Goal: Task Accomplishment & Management: Complete application form

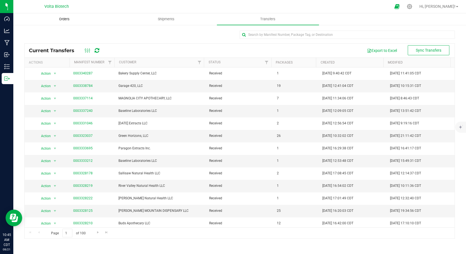
click at [54, 18] on span "Orders" at bounding box center [65, 19] width 26 height 5
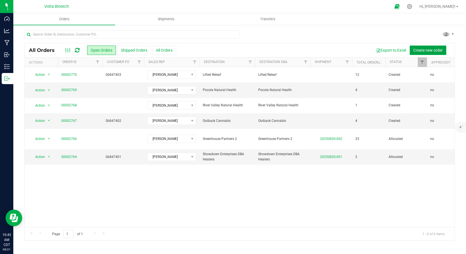
click at [424, 47] on button "Create new order" at bounding box center [427, 49] width 37 height 9
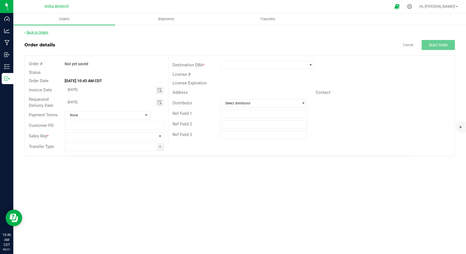
click at [32, 34] on link "Back to Orders" at bounding box center [36, 32] width 24 height 4
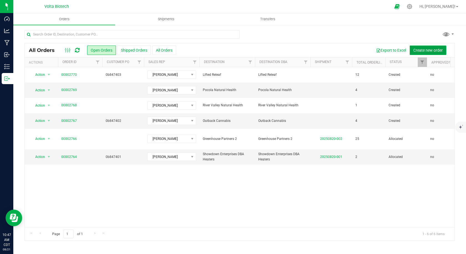
click at [433, 52] on button "Create new order" at bounding box center [427, 49] width 37 height 9
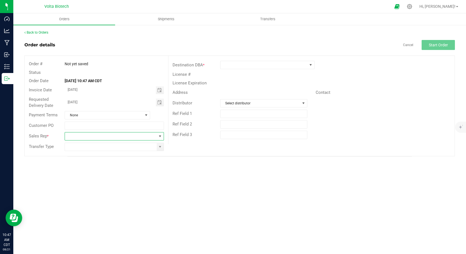
click at [78, 138] on span at bounding box center [110, 136] width 91 height 8
click at [79, 161] on li "[PERSON_NAME]" at bounding box center [114, 159] width 98 height 9
click at [273, 67] on span at bounding box center [263, 65] width 87 height 8
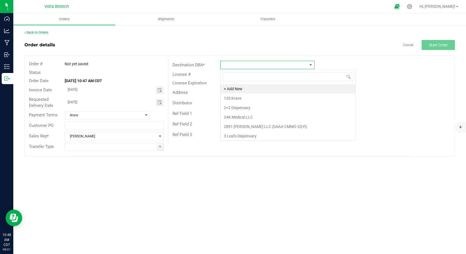
scroll to position [8, 94]
type input "doct"
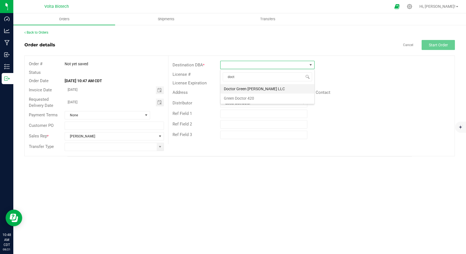
click at [247, 88] on li "Doctor Green [PERSON_NAME] LLC" at bounding box center [267, 88] width 94 height 9
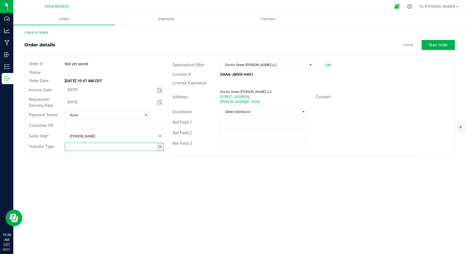
click at [93, 147] on input at bounding box center [110, 147] width 91 height 8
click at [157, 148] on span at bounding box center [160, 147] width 7 height 8
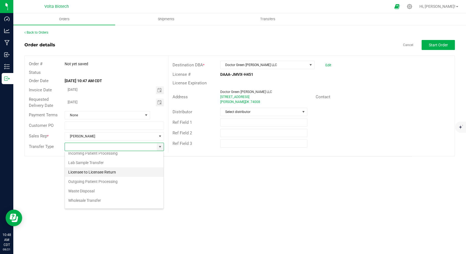
scroll to position [0, 0]
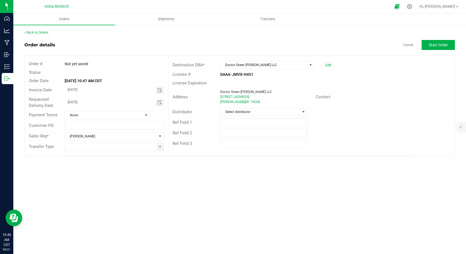
click at [179, 153] on div "Order # Not yet saved Status Order Date [DATE] 10:47 AM CDT Invoice Date [DATE]…" at bounding box center [240, 106] width 430 height 100
click at [161, 149] on span at bounding box center [160, 147] width 7 height 8
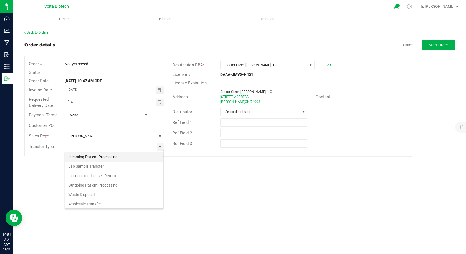
scroll to position [8, 99]
click at [97, 205] on li "Wholesale Transfer" at bounding box center [114, 203] width 98 height 9
type input "Wholesale Transfer"
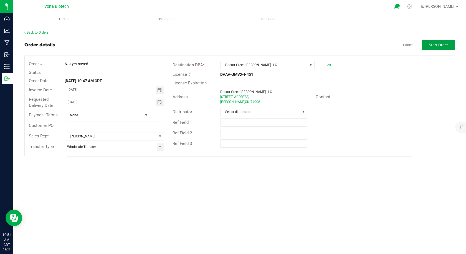
click at [428, 43] on button "Start Order" at bounding box center [437, 45] width 33 height 10
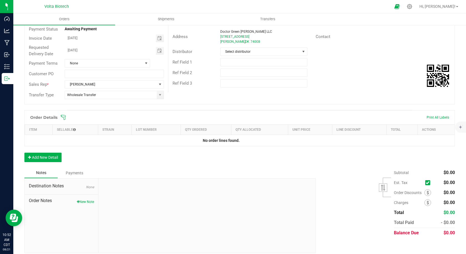
scroll to position [65, 0]
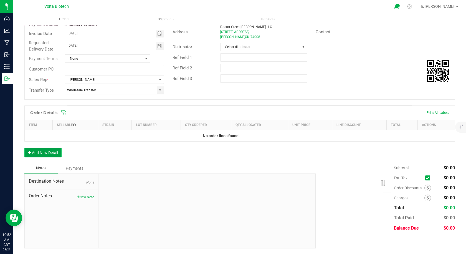
click at [40, 149] on button "Add New Detail" at bounding box center [42, 152] width 37 height 9
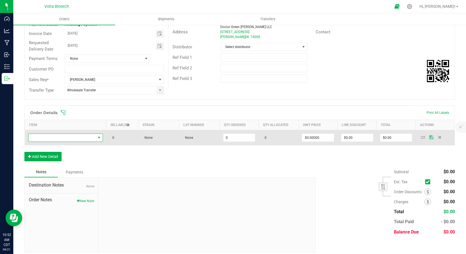
click at [97, 138] on span "NO DATA FOUND" at bounding box center [99, 137] width 4 height 4
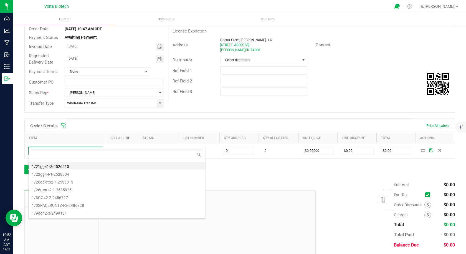
scroll to position [69, 0]
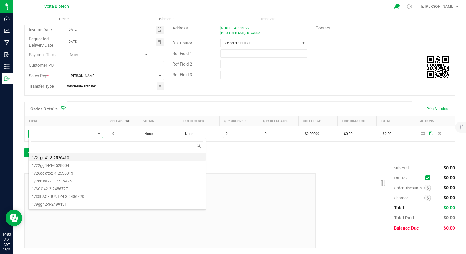
type input "2"
type input "1"
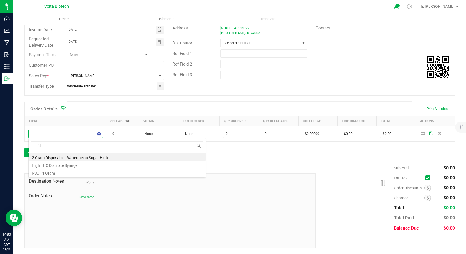
type input "high th"
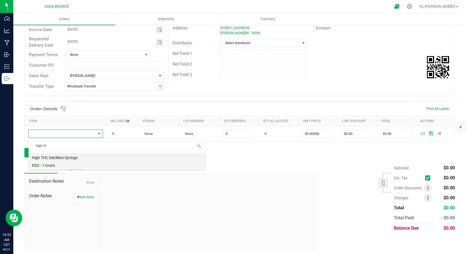
click at [74, 166] on li "RSO - 1 Gram" at bounding box center [117, 165] width 177 height 8
type input "0 ea"
type input "$5.00000"
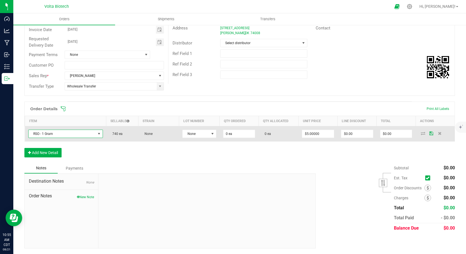
click at [84, 133] on span "RSO - 1 Gram" at bounding box center [62, 134] width 67 height 8
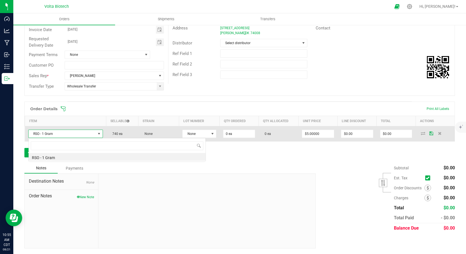
scroll to position [8, 74]
click at [74, 130] on span "RSO - 1 Gram" at bounding box center [62, 134] width 67 height 8
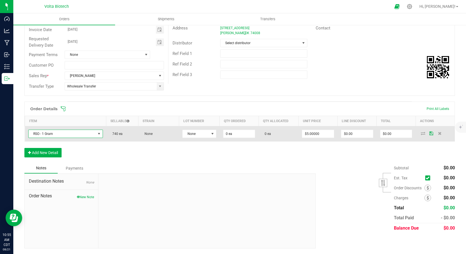
click at [72, 134] on span "RSO - 1 Gram" at bounding box center [62, 134] width 67 height 8
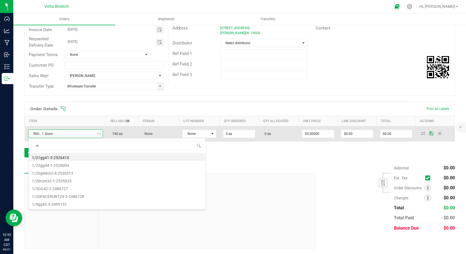
type input "rso"
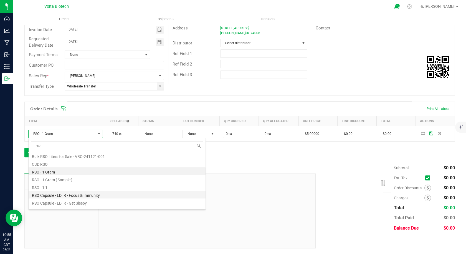
scroll to position [0, 0]
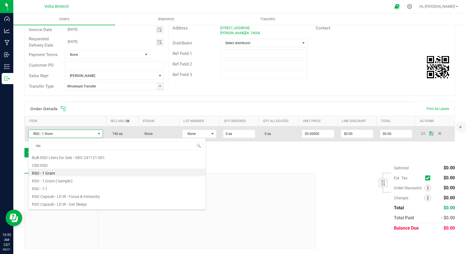
click at [116, 130] on td "740 ea" at bounding box center [122, 133] width 32 height 15
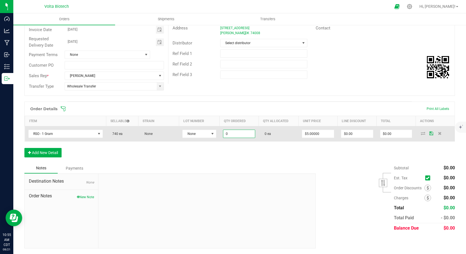
click at [225, 136] on input "0" at bounding box center [239, 134] width 32 height 8
type input "20 ea"
type input "$100.00"
click at [266, 135] on span "0 ea" at bounding box center [266, 134] width 9 height 4
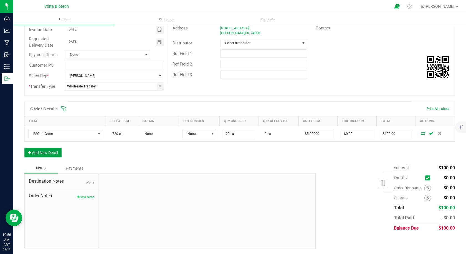
click at [54, 149] on button "Add New Detail" at bounding box center [42, 152] width 37 height 9
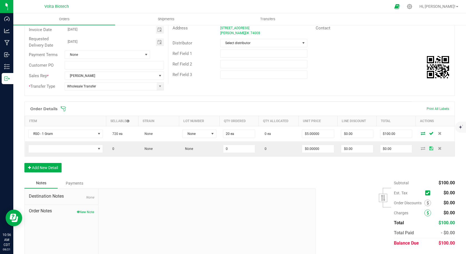
click at [426, 212] on icon at bounding box center [427, 213] width 2 height 4
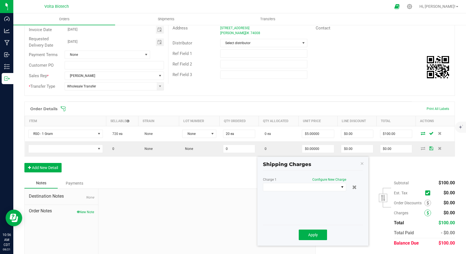
scroll to position [84, 0]
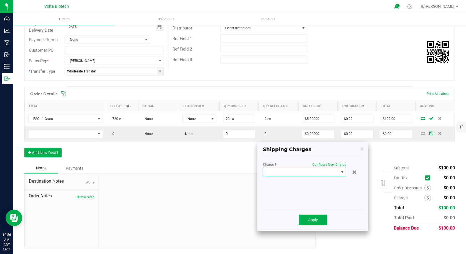
click at [324, 174] on span at bounding box center [301, 172] width 76 height 8
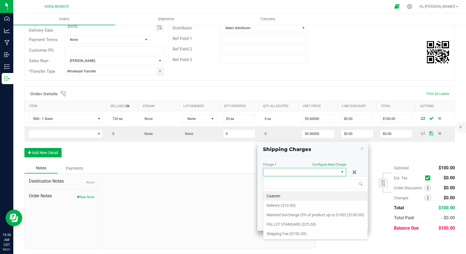
scroll to position [8, 83]
click at [295, 204] on li "Delivery ($10.00)" at bounding box center [315, 204] width 104 height 9
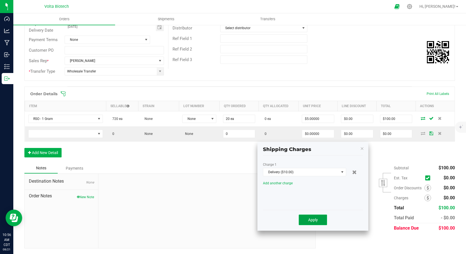
click at [304, 220] on button "Apply" at bounding box center [313, 219] width 28 height 11
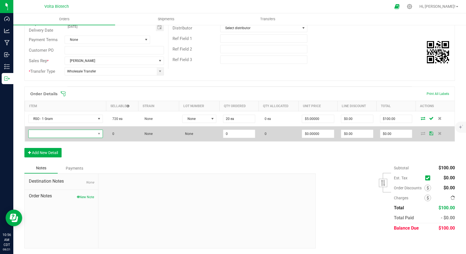
click at [58, 131] on span "NO DATA FOUND" at bounding box center [62, 134] width 67 height 8
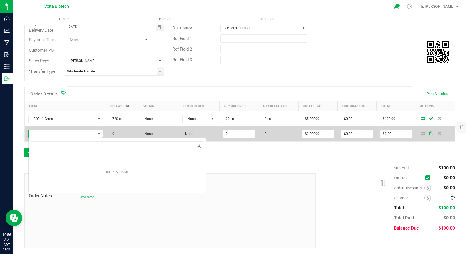
scroll to position [8, 74]
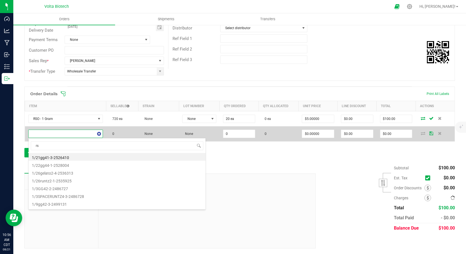
type input "rso"
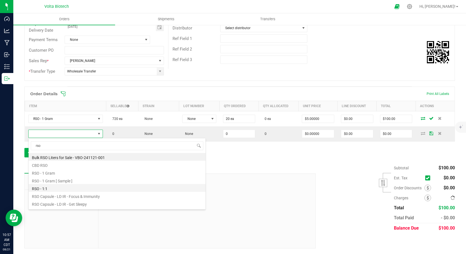
click at [45, 188] on li "RSO - 1:1" at bounding box center [117, 188] width 177 height 8
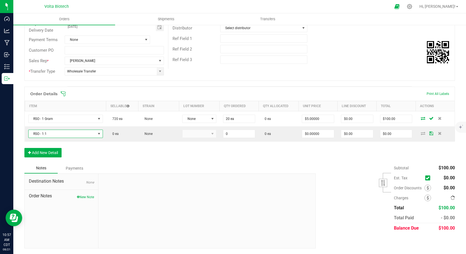
type input "0 ea"
type input "$5.00000"
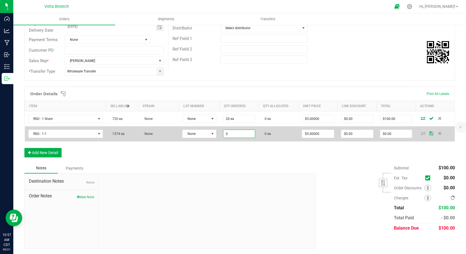
click at [226, 134] on input "0" at bounding box center [239, 134] width 32 height 8
click at [227, 136] on input "020" at bounding box center [239, 134] width 32 height 8
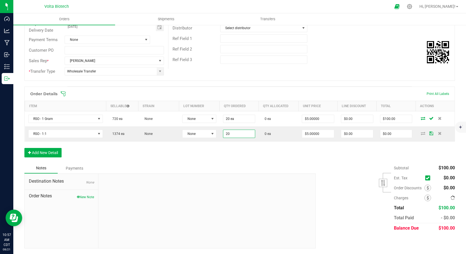
type input "20 ea"
type input "$100.00"
click at [231, 143] on div "Order Details Print All Labels Item Sellable Strain Lot Number Qty Ordered Qty …" at bounding box center [239, 124] width 430 height 76
click at [28, 154] on button "Add New Detail" at bounding box center [42, 152] width 37 height 9
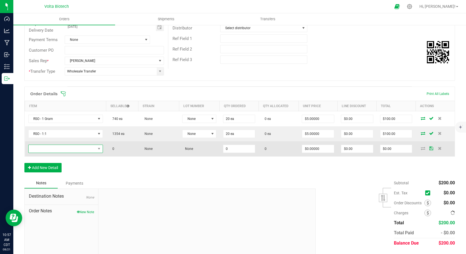
click at [36, 150] on span "NO DATA FOUND" at bounding box center [62, 149] width 67 height 8
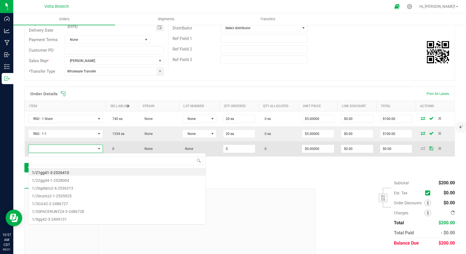
scroll to position [8, 73]
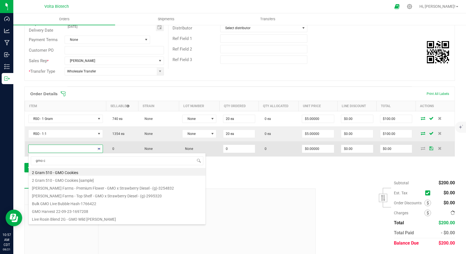
type input "gmo co"
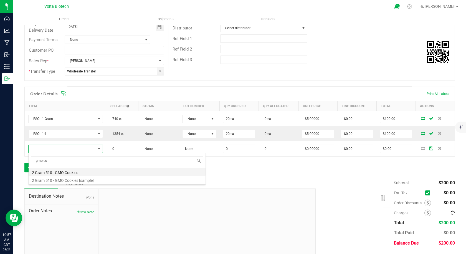
click at [51, 173] on li "2 Gram 510 - GMO Cookies" at bounding box center [117, 172] width 177 height 8
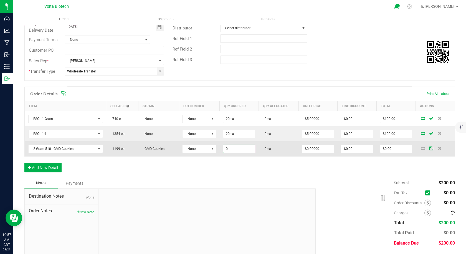
click at [225, 151] on input "0" at bounding box center [239, 149] width 32 height 8
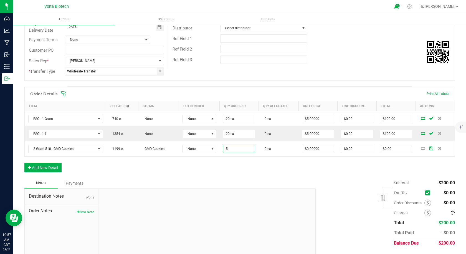
type input "5 ea"
click at [222, 160] on div "Order Details Print All Labels Item Sellable Strain Lot Number Qty Ordered Qty …" at bounding box center [239, 131] width 430 height 91
click at [52, 163] on button "Add New Detail" at bounding box center [42, 167] width 37 height 9
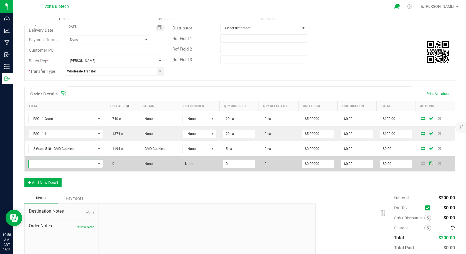
click at [54, 161] on span "NO DATA FOUND" at bounding box center [62, 164] width 67 height 8
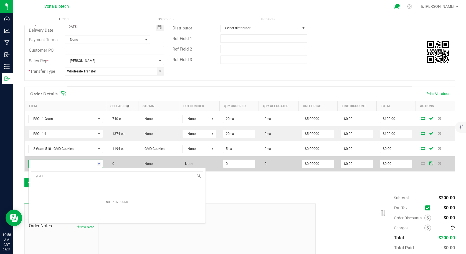
type input "grand"
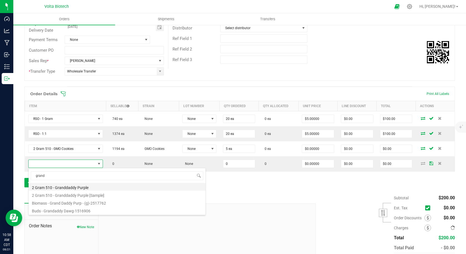
click at [74, 186] on li "2 Gram 510 - Granddaddy Purple" at bounding box center [117, 187] width 177 height 8
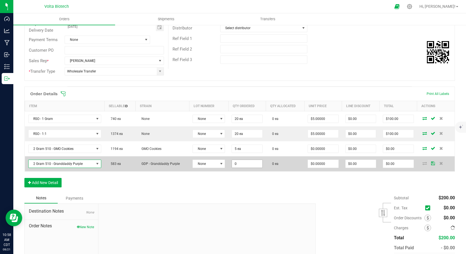
click at [232, 164] on input "0" at bounding box center [247, 164] width 30 height 8
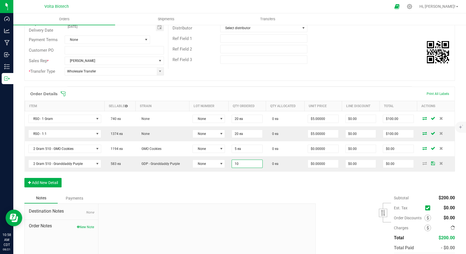
type input "10 ea"
click at [201, 185] on div "Order Details Print All Labels Item Sellable Strain Lot Number Qty Ordered Qty …" at bounding box center [239, 139] width 430 height 106
click at [53, 185] on button "Add New Detail" at bounding box center [42, 182] width 37 height 9
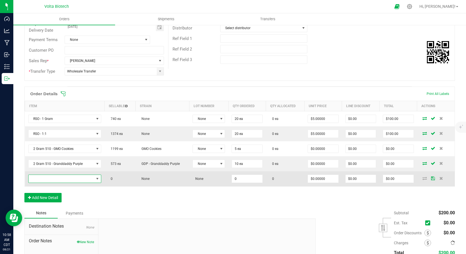
click at [60, 177] on span "NO DATA FOUND" at bounding box center [61, 179] width 65 height 8
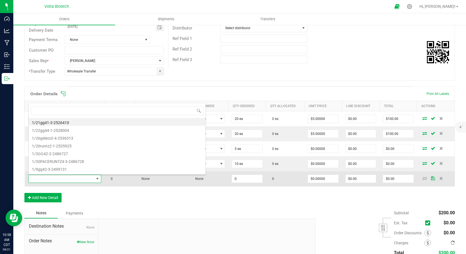
scroll to position [8, 70]
type input "t"
type input "orchard"
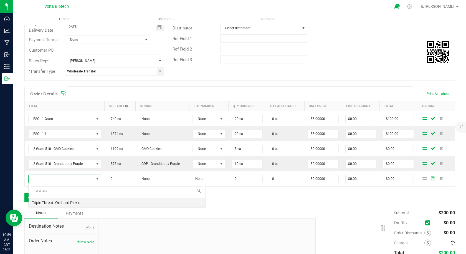
click at [67, 201] on li "Triple Threat- Orchard Pickin" at bounding box center [117, 202] width 177 height 8
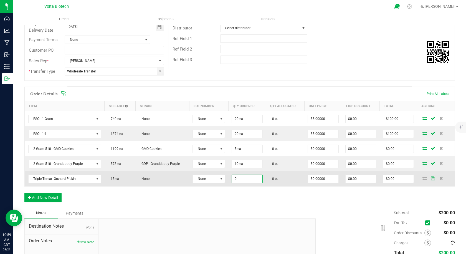
click at [232, 180] on input "0" at bounding box center [247, 179] width 30 height 8
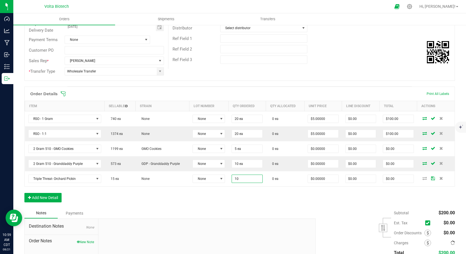
type input "10 ea"
click at [155, 186] on div "Order Details Print All Labels Item Sellable Strain Lot Number Qty Ordered Qty …" at bounding box center [239, 136] width 430 height 100
click at [52, 200] on button "Add New Detail" at bounding box center [42, 197] width 37 height 9
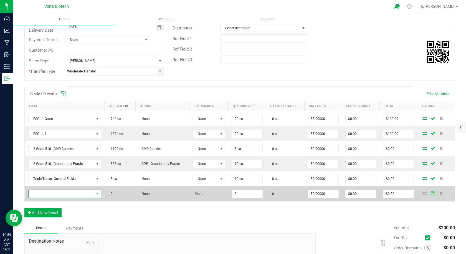
click at [53, 196] on span "NO DATA FOUND" at bounding box center [61, 194] width 65 height 8
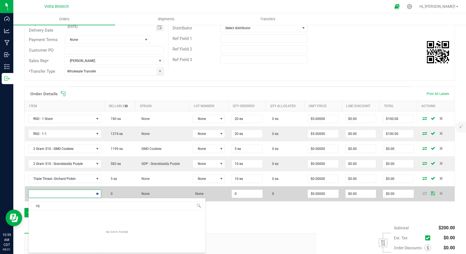
type input "o"
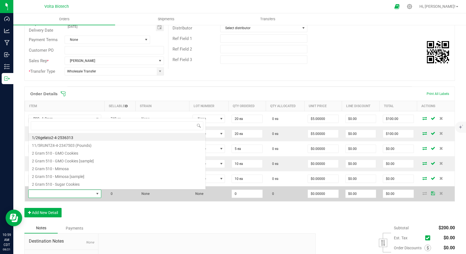
scroll to position [0, 0]
type input "triple threa"
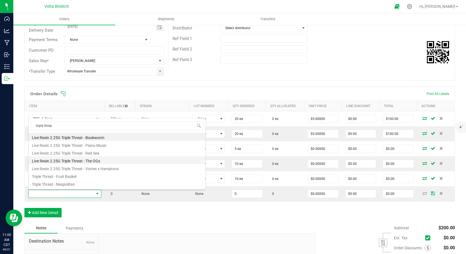
click at [72, 159] on li "Live Resin 2.25G Triple Threat - The OGs" at bounding box center [117, 160] width 177 height 8
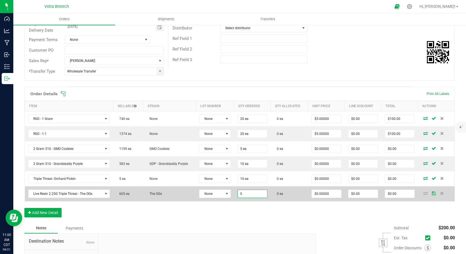
click at [238, 193] on input "0" at bounding box center [252, 194] width 29 height 8
click at [238, 194] on input "0" at bounding box center [252, 194] width 29 height 8
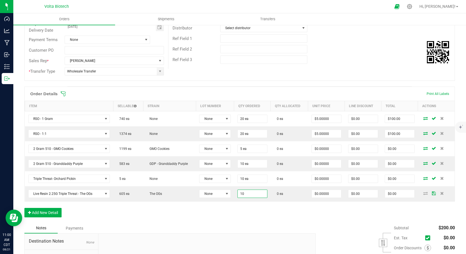
type input "10 ea"
click at [170, 202] on div "Order Details Print All Labels Item Sellable Strain Lot Number Qty Ordered Qty …" at bounding box center [239, 154] width 430 height 136
click at [58, 217] on button "Add New Detail" at bounding box center [42, 212] width 37 height 9
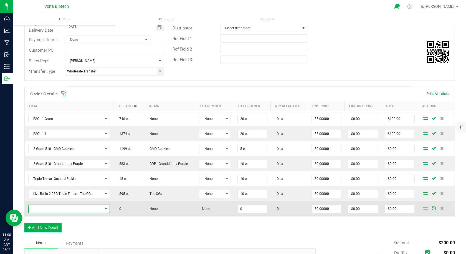
click at [64, 208] on span "NO DATA FOUND" at bounding box center [66, 209] width 74 height 8
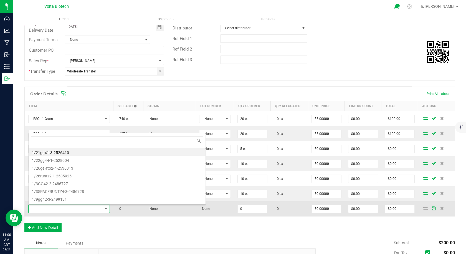
scroll to position [8, 80]
type input "gree"
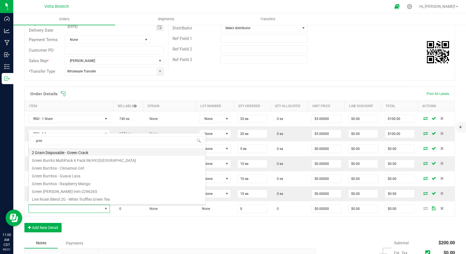
click at [78, 154] on li "2 Gram Disposable - Green Crack" at bounding box center [117, 152] width 177 height 8
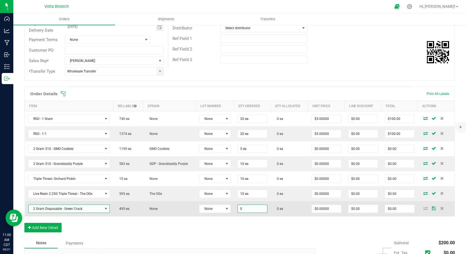
click at [238, 209] on input "0" at bounding box center [252, 209] width 29 height 8
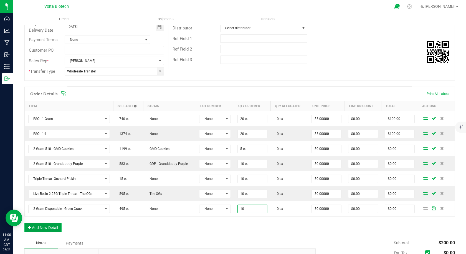
type input "10 ea"
click at [52, 228] on button "Add New Detail" at bounding box center [42, 227] width 37 height 9
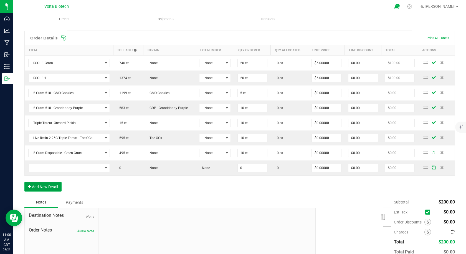
scroll to position [167, 0]
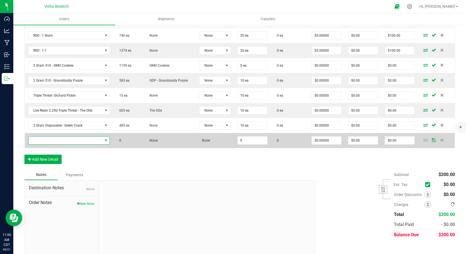
click at [72, 142] on span "NO DATA FOUND" at bounding box center [66, 140] width 74 height 8
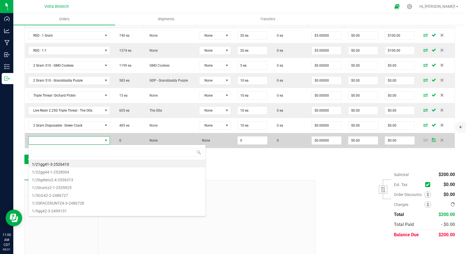
scroll to position [8, 80]
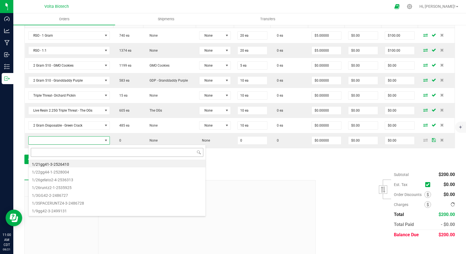
type input "p"
type input "orange"
click at [64, 164] on li "2 Gram Disposable - Orange Pineapple Skunk" at bounding box center [117, 163] width 177 height 8
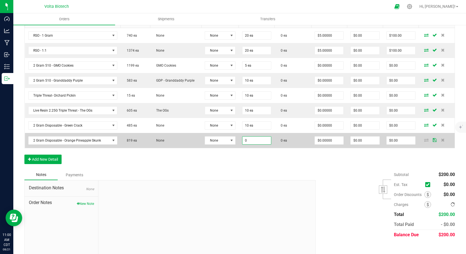
click at [242, 141] on input "0" at bounding box center [256, 140] width 29 height 8
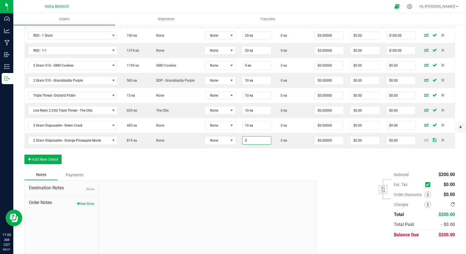
type input "5 ea"
click at [202, 161] on div "Order Details Print All Labels Item Sellable Strain Lot Number Qty Ordered Qty …" at bounding box center [239, 86] width 430 height 166
click at [43, 162] on button "Add New Detail" at bounding box center [42, 158] width 37 height 9
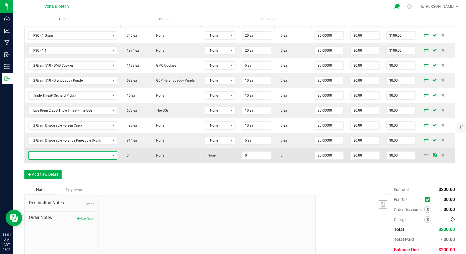
click at [49, 153] on span "NO DATA FOUND" at bounding box center [70, 155] width 82 height 8
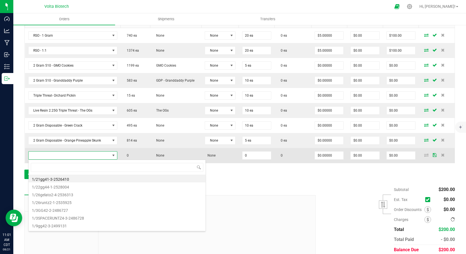
scroll to position [8, 86]
type input "vor"
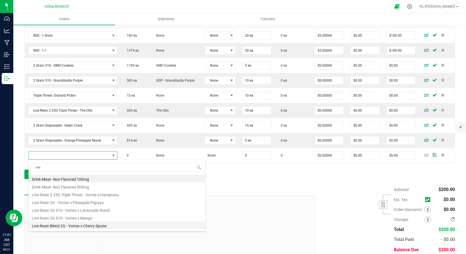
click at [101, 225] on li "Live Resin Blend 2G - Vortex x Cherry Spryte" at bounding box center [117, 225] width 177 height 8
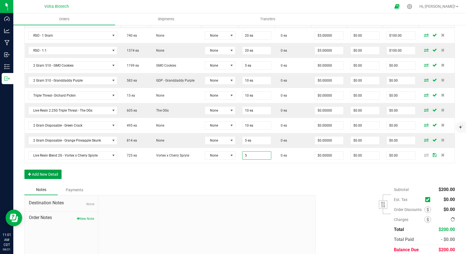
type input "5 ea"
click at [50, 176] on button "Add New Detail" at bounding box center [42, 173] width 37 height 9
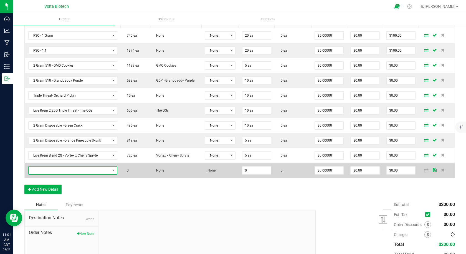
click at [73, 170] on span "NO DATA FOUND" at bounding box center [70, 170] width 82 height 8
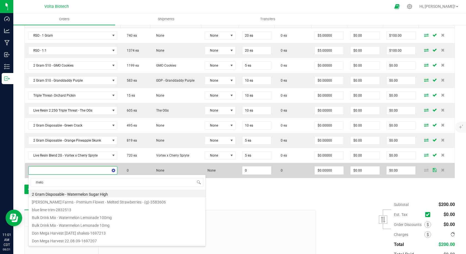
type input "melon"
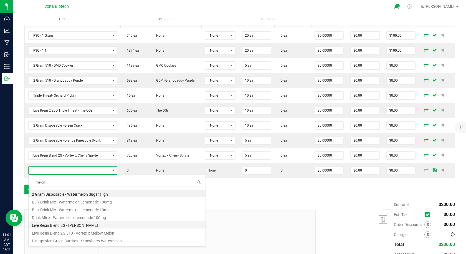
click at [85, 224] on li "Live Resin Blend 2G - [PERSON_NAME]" at bounding box center [117, 224] width 177 height 8
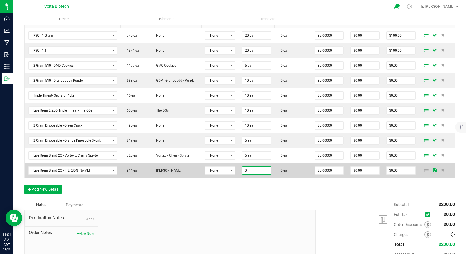
click at [247, 172] on input "0" at bounding box center [256, 170] width 29 height 8
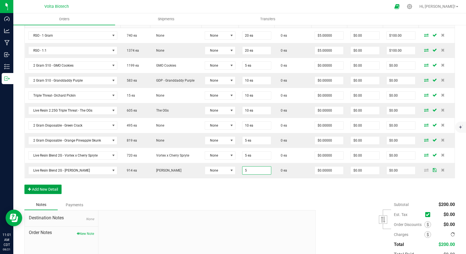
type input "5 ea"
click at [59, 194] on button "Add New Detail" at bounding box center [42, 188] width 37 height 9
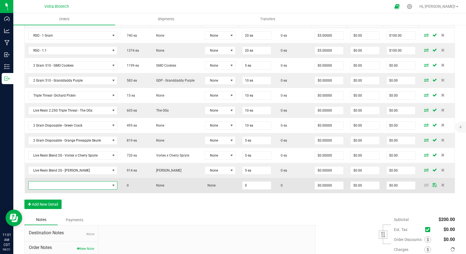
click at [65, 187] on span "NO DATA FOUND" at bounding box center [70, 185] width 82 height 8
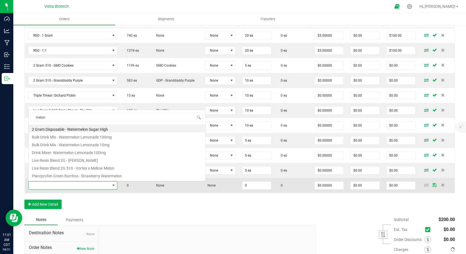
scroll to position [0, 0]
type input "m"
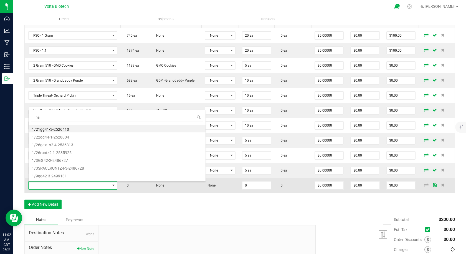
type input "haz"
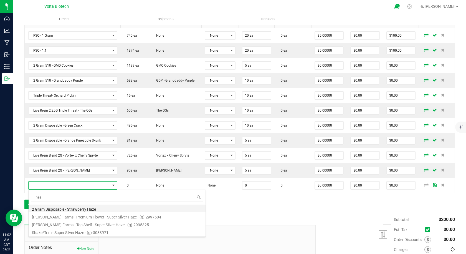
click at [61, 209] on li "2 Gram Disposable - Strawberry Haze" at bounding box center [117, 208] width 177 height 8
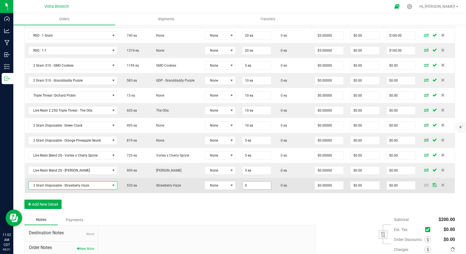
click at [243, 185] on input "0" at bounding box center [256, 185] width 29 height 8
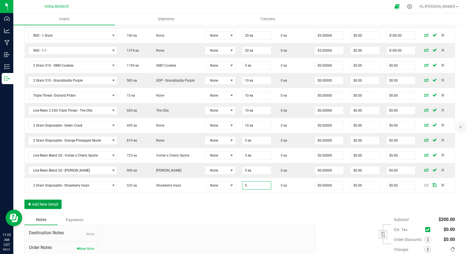
type input "5 ea"
click at [52, 200] on button "Add New Detail" at bounding box center [42, 203] width 37 height 9
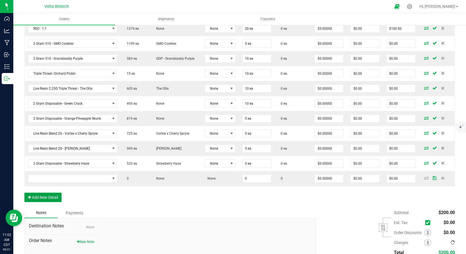
scroll to position [222, 0]
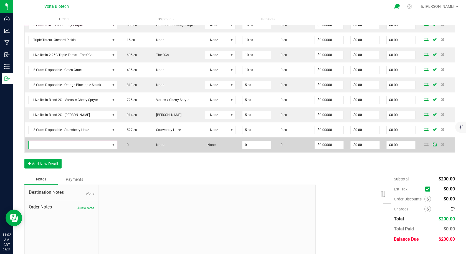
click at [77, 145] on span "NO DATA FOUND" at bounding box center [70, 145] width 82 height 8
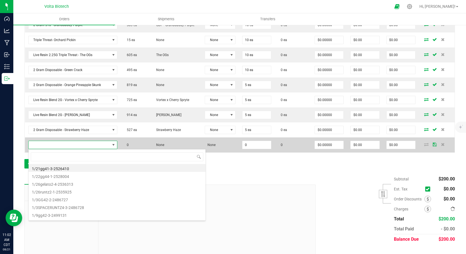
scroll to position [8, 86]
type input "watermelon sugar"
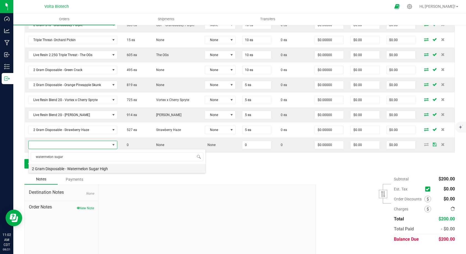
click at [86, 168] on li "2 Gram Disposable - Watermelon Sugar High" at bounding box center [117, 168] width 177 height 8
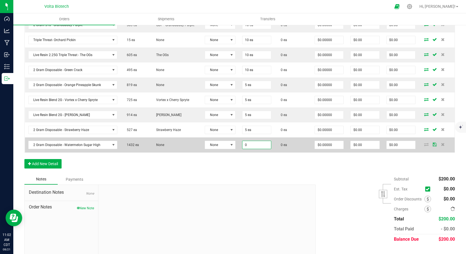
drag, startPoint x: 240, startPoint y: 146, endPoint x: 243, endPoint y: 145, distance: 2.9
click at [243, 145] on input "0" at bounding box center [256, 145] width 29 height 8
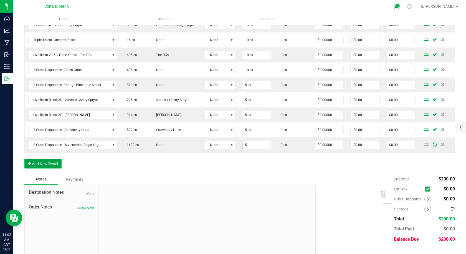
type input "5 ea"
click at [47, 167] on button "Add New Detail" at bounding box center [42, 163] width 37 height 9
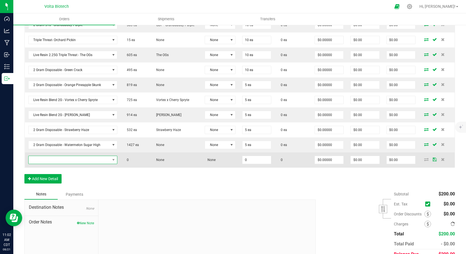
click at [57, 160] on span "NO DATA FOUND" at bounding box center [70, 160] width 82 height 8
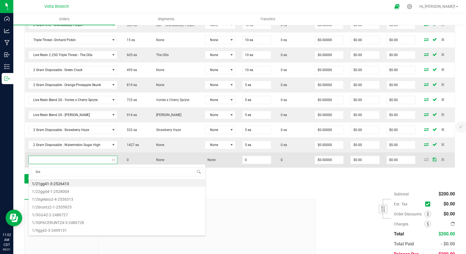
type input "bisc"
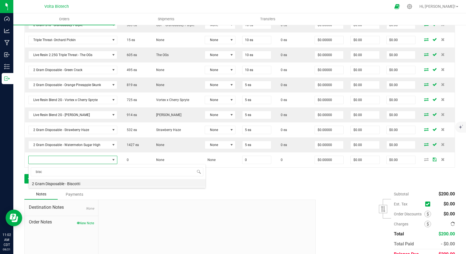
click at [68, 185] on li "2 Gram Disposable - Biscotti" at bounding box center [117, 183] width 177 height 8
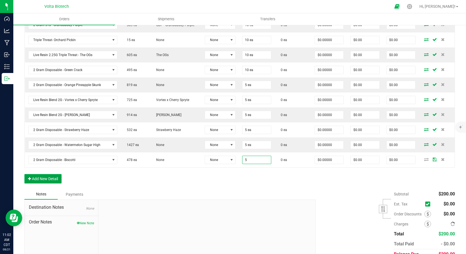
type input "5 ea"
click at [55, 177] on button "Add New Detail" at bounding box center [42, 178] width 37 height 9
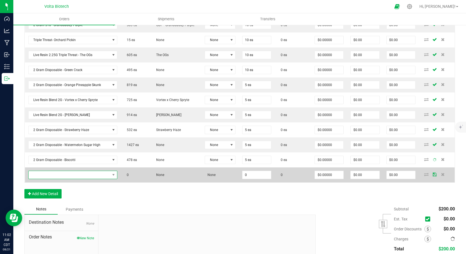
click at [58, 175] on span "NO DATA FOUND" at bounding box center [70, 175] width 82 height 8
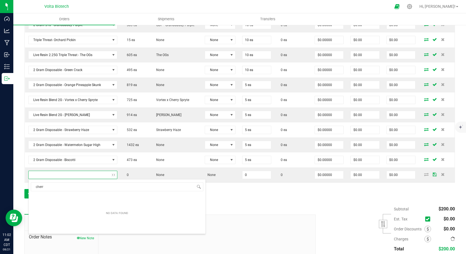
type input "cherry"
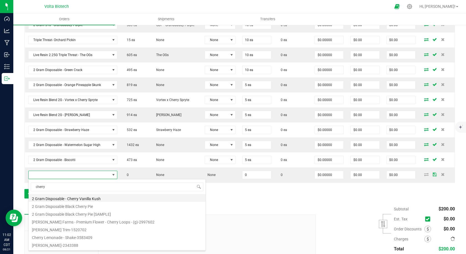
click at [94, 200] on li "2 Gram Disposable - Cherry Vanilla Kush" at bounding box center [117, 198] width 177 height 8
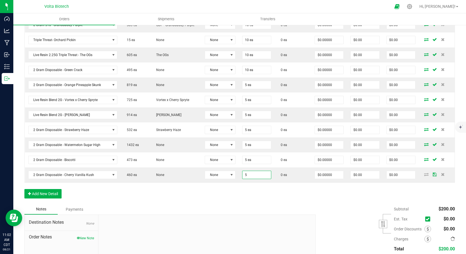
type input "5 ea"
click at [209, 195] on div "Order Details Print All Labels Item Sellable Strain Lot Number Qty Ordered Qty …" at bounding box center [239, 76] width 430 height 256
click at [43, 197] on button "Add New Detail" at bounding box center [42, 193] width 37 height 9
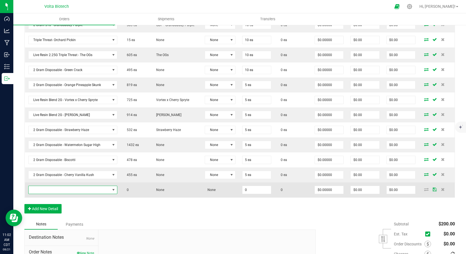
click at [47, 190] on span "NO DATA FOUND" at bounding box center [70, 190] width 82 height 8
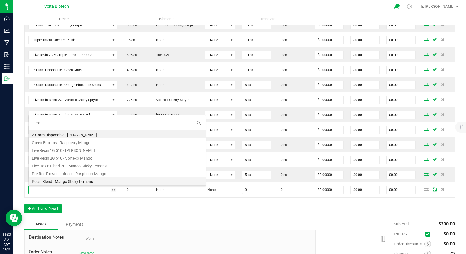
type input "m"
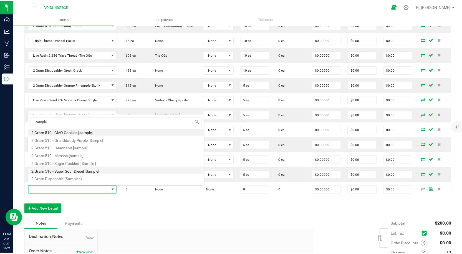
scroll to position [0, 0]
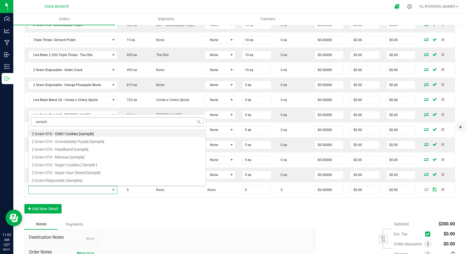
click at [58, 122] on input "sample" at bounding box center [117, 121] width 172 height 9
type input "s"
type input "blueberry"
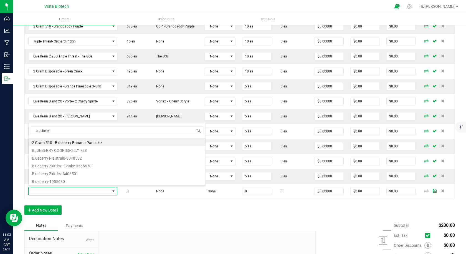
scroll to position [222, 0]
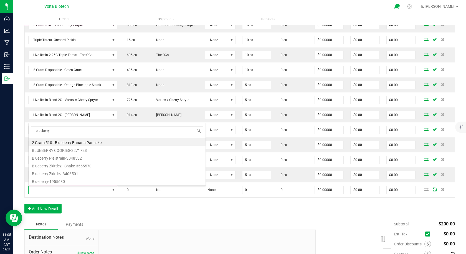
click at [244, 218] on div "Order Details Print All Labels Item Sellable Strain Lot Number Qty Ordered Qty …" at bounding box center [239, 83] width 430 height 271
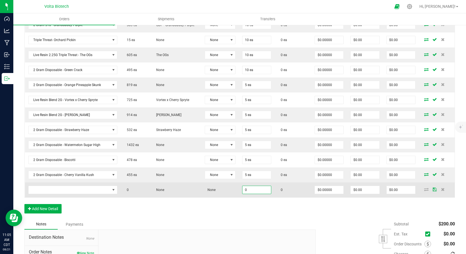
click at [246, 189] on input "0" at bounding box center [256, 190] width 29 height 8
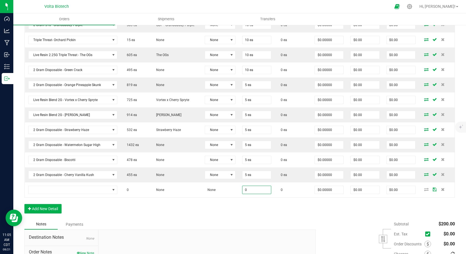
click at [238, 205] on div "Order Details Print All Labels Item Sellable Strain Lot Number Qty Ordered Qty …" at bounding box center [239, 83] width 430 height 271
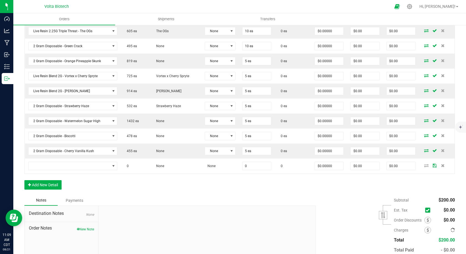
scroll to position [278, 0]
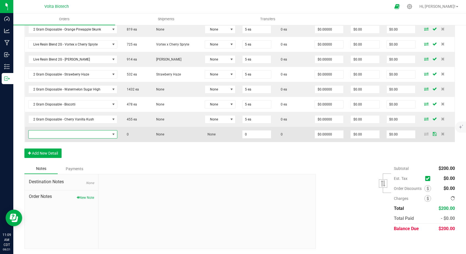
click at [80, 133] on span "NO DATA FOUND" at bounding box center [70, 134] width 82 height 8
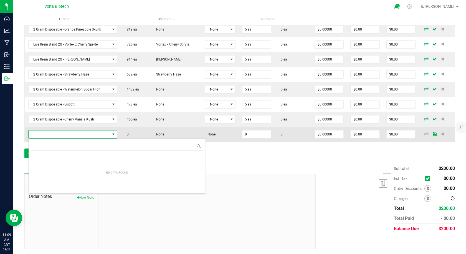
scroll to position [8, 87]
type input "blue"
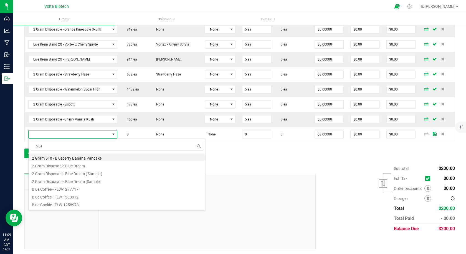
click at [86, 160] on li "2 Gram 510 - Blueberry Banana Pancake" at bounding box center [117, 157] width 177 height 8
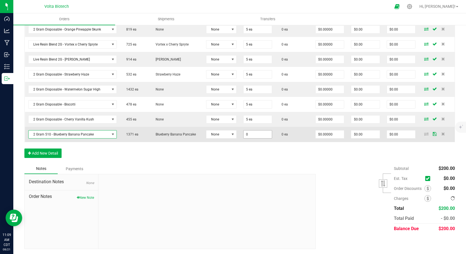
click at [250, 136] on input "0" at bounding box center [257, 134] width 29 height 8
type input "1 ea"
type input "0"
click at [368, 134] on input "0" at bounding box center [365, 134] width 29 height 8
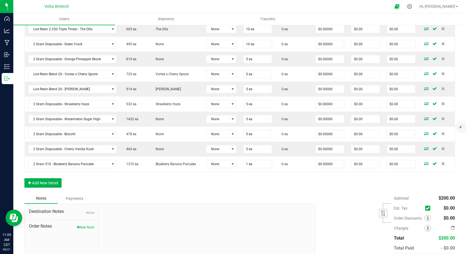
scroll to position [250, 0]
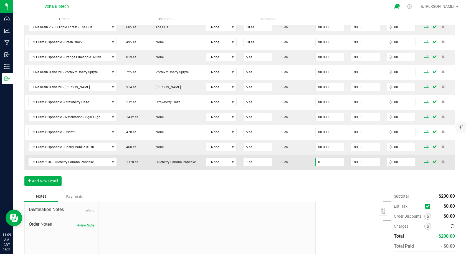
click at [321, 164] on input "0" at bounding box center [329, 162] width 29 height 8
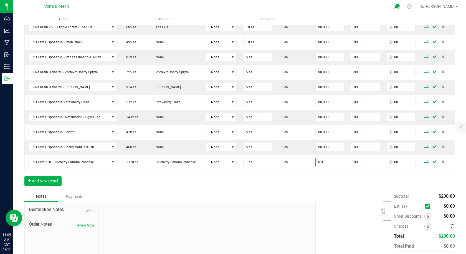
type input "$0.01000"
type input "$0.01"
click at [313, 177] on div "Order Details Print All Labels Item Sellable Strain Lot Number Qty Ordered Qty …" at bounding box center [239, 55] width 430 height 271
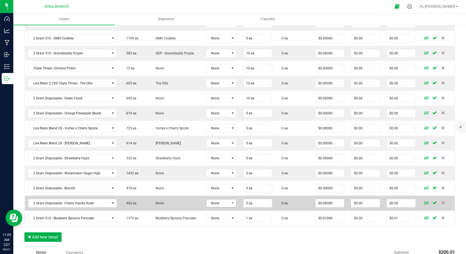
scroll to position [222, 0]
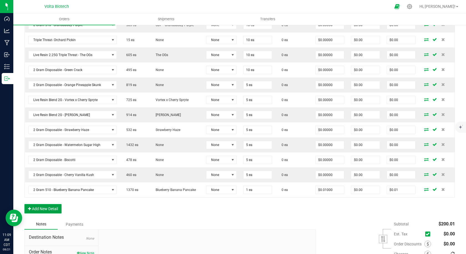
click at [54, 209] on button "Add New Detail" at bounding box center [42, 208] width 37 height 9
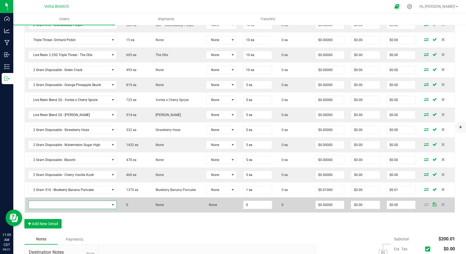
click at [60, 205] on span "NO DATA FOUND" at bounding box center [69, 205] width 81 height 8
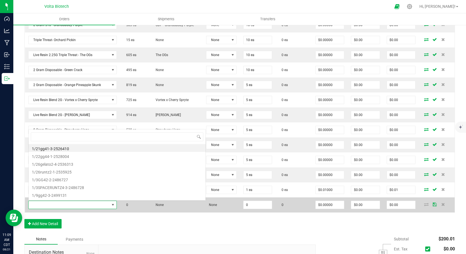
scroll to position [8, 86]
type input "mango"
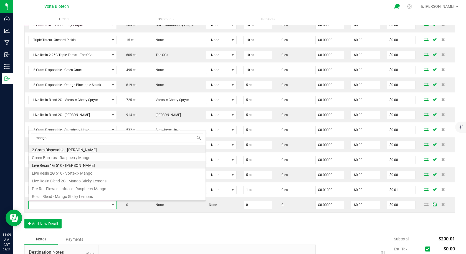
click at [73, 164] on li "Live Resin 1G 510 - [PERSON_NAME]" at bounding box center [117, 165] width 177 height 8
type input "0 ea"
type input "$6.00000"
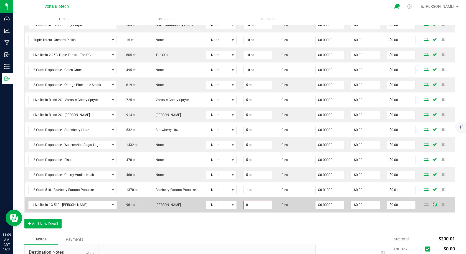
click at [254, 207] on input "0" at bounding box center [257, 205] width 29 height 8
type input "1 ea"
type input "0"
type input "$6.00"
click at [357, 205] on input "0" at bounding box center [365, 205] width 29 height 8
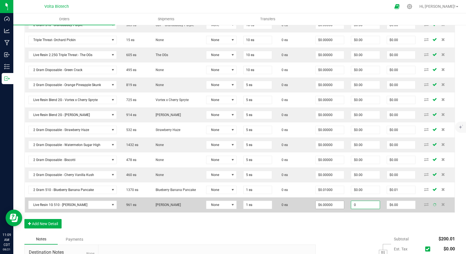
type input "6"
type input "$0.00"
click at [330, 207] on input "6" at bounding box center [329, 205] width 29 height 8
click at [327, 205] on input "6" at bounding box center [329, 205] width 29 height 8
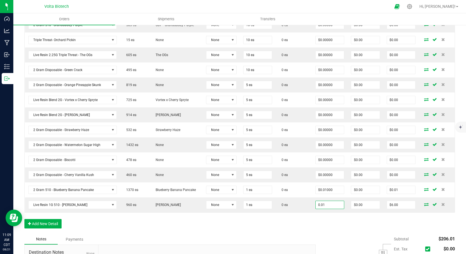
type input "$0.01000"
type input "$0.01"
click at [314, 222] on div "Order Details Print All Labels Item Sellable Strain Lot Number Qty Ordered Qty …" at bounding box center [239, 91] width 430 height 286
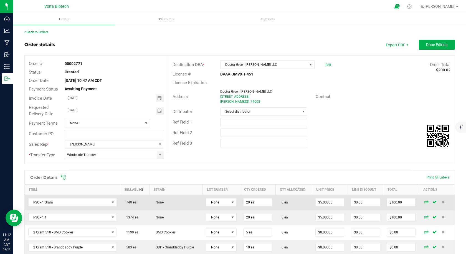
scroll to position [0, 0]
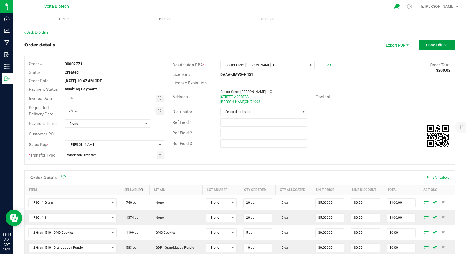
click at [433, 48] on button "Done Editing" at bounding box center [437, 45] width 36 height 10
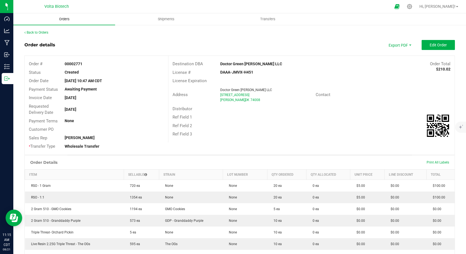
click at [77, 19] on span "Orders" at bounding box center [65, 19] width 26 height 5
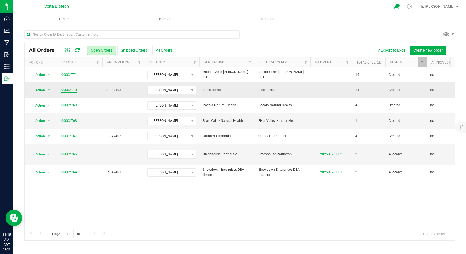
click at [67, 89] on link "00002770" at bounding box center [69, 89] width 16 height 5
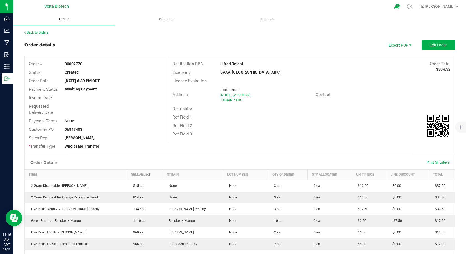
click at [72, 21] on span "Orders" at bounding box center [65, 19] width 26 height 5
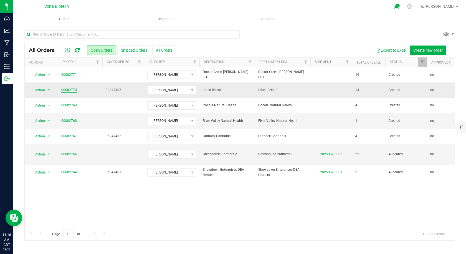
click at [68, 89] on link "00002770" at bounding box center [69, 89] width 16 height 5
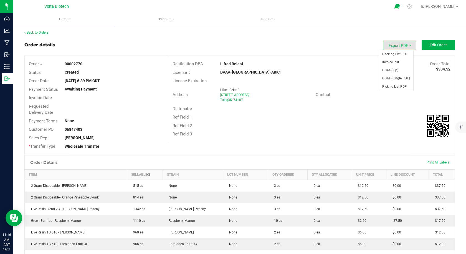
click at [402, 44] on span "Export PDF" at bounding box center [399, 45] width 33 height 10
click at [129, 45] on div "Order details Export PDF Edit Order" at bounding box center [239, 45] width 430 height 10
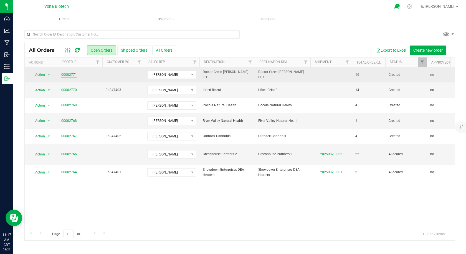
click at [66, 76] on link "00002771" at bounding box center [69, 74] width 16 height 5
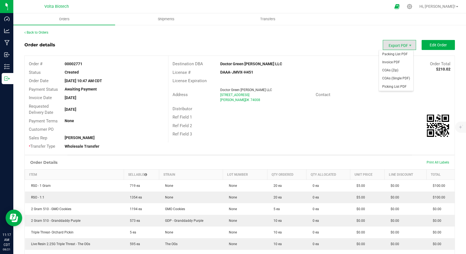
click at [400, 45] on span "Export PDF" at bounding box center [399, 45] width 33 height 10
click at [401, 46] on span "Export PDF" at bounding box center [399, 45] width 33 height 10
click at [291, 39] on div "Back to Orders Order details Export PDF Edit Order Order # 00002771 Status Crea…" at bounding box center [239, 243] width 430 height 427
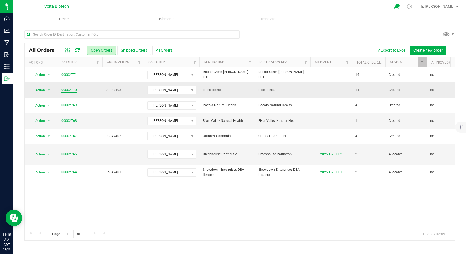
click at [65, 88] on link "00002770" at bounding box center [69, 89] width 16 height 5
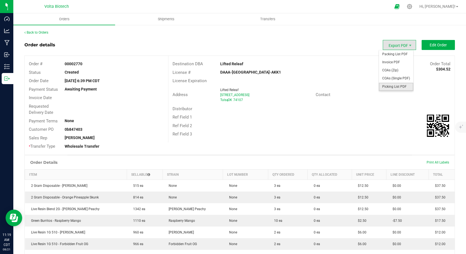
click at [390, 87] on span "Picking List PDF" at bounding box center [396, 87] width 34 height 8
click at [386, 44] on span "Export PDF" at bounding box center [399, 45] width 33 height 10
click at [388, 53] on span "Packing List PDF" at bounding box center [396, 54] width 34 height 8
click at [383, 63] on span "Invoice PDF" at bounding box center [396, 62] width 34 height 8
click at [396, 78] on span "COAs (Single PDF)" at bounding box center [396, 78] width 34 height 8
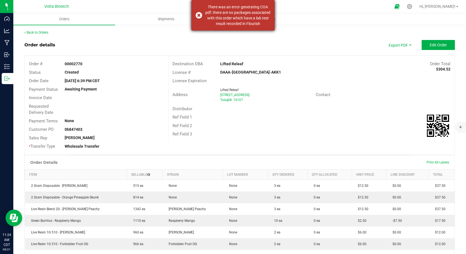
click at [200, 16] on div "There was an error generating COA pdf: there are no packages associated with th…" at bounding box center [232, 15] width 83 height 30
